Goal: Task Accomplishment & Management: Manage account settings

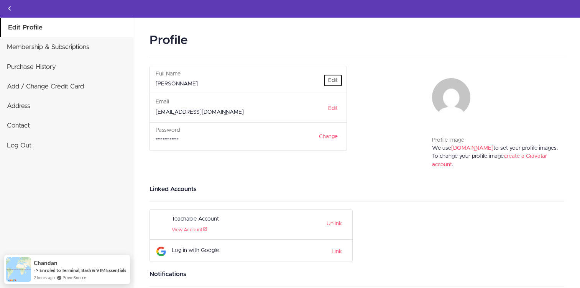
click at [333, 82] on link "Edit" at bounding box center [333, 80] width 20 height 13
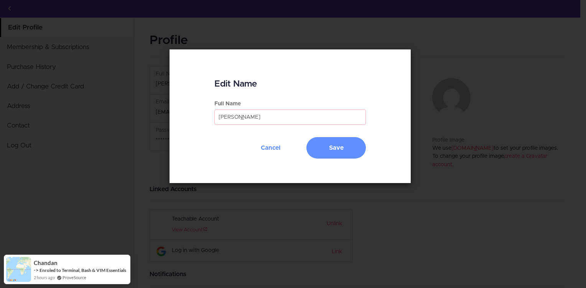
click at [251, 118] on input "Orlando Martinez" at bounding box center [290, 117] width 152 height 15
type input "[PERSON_NAME]"
click at [328, 146] on button "Save" at bounding box center [335, 147] width 59 height 21
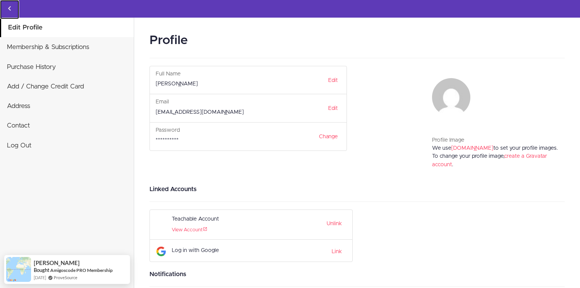
click at [12, 10] on icon "Back to courses" at bounding box center [9, 8] width 9 height 9
